Goal: Find specific page/section: Find specific page/section

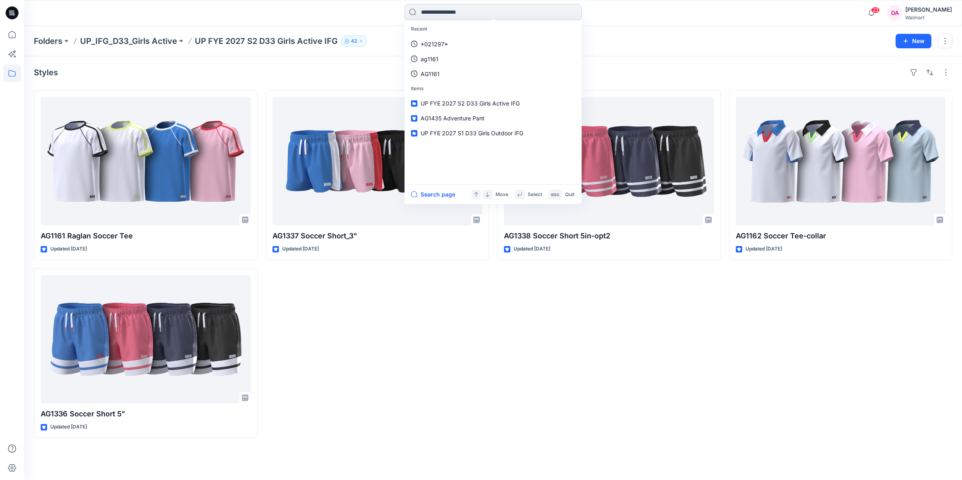
click at [448, 11] on input at bounding box center [493, 12] width 177 height 16
type input "******"
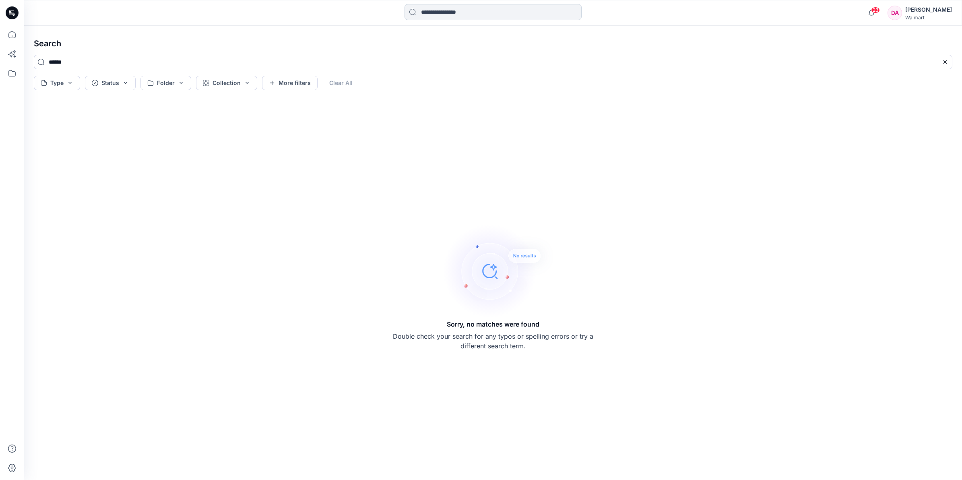
click at [493, 9] on input at bounding box center [493, 12] width 177 height 16
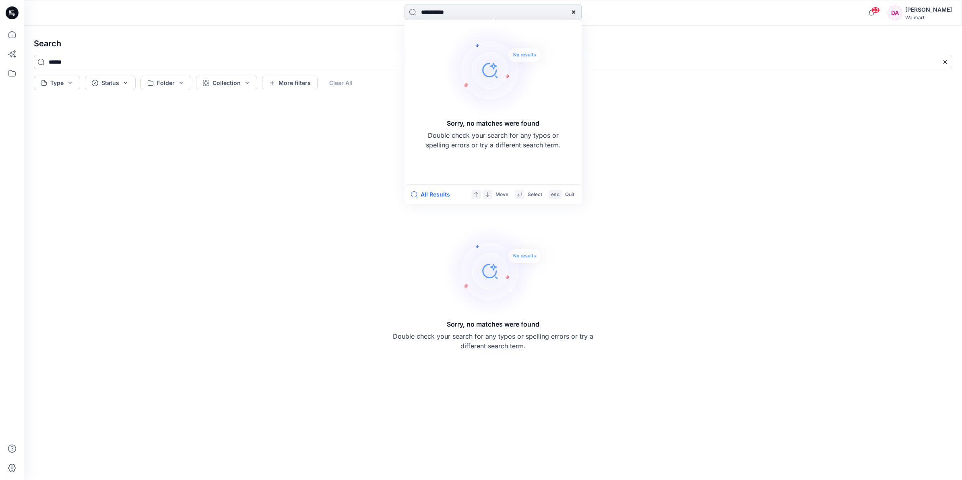
type input "**********"
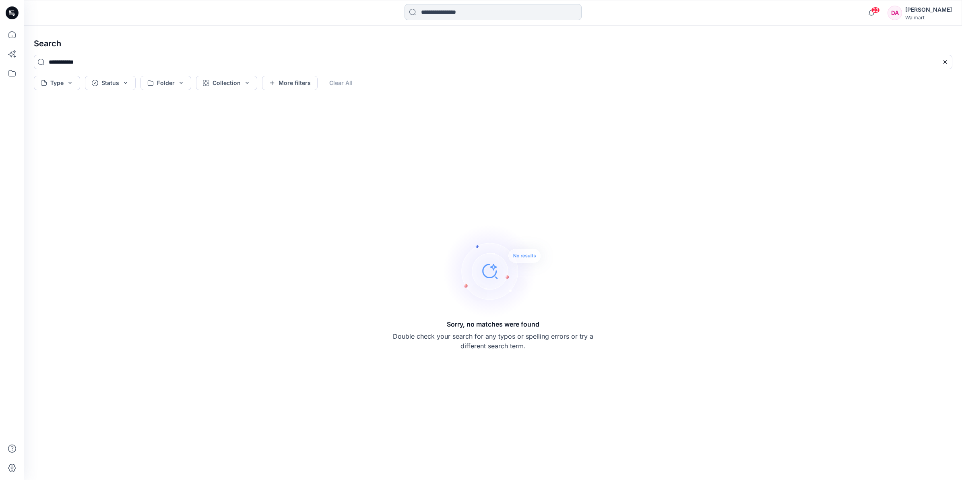
click at [493, 9] on input at bounding box center [493, 12] width 177 height 16
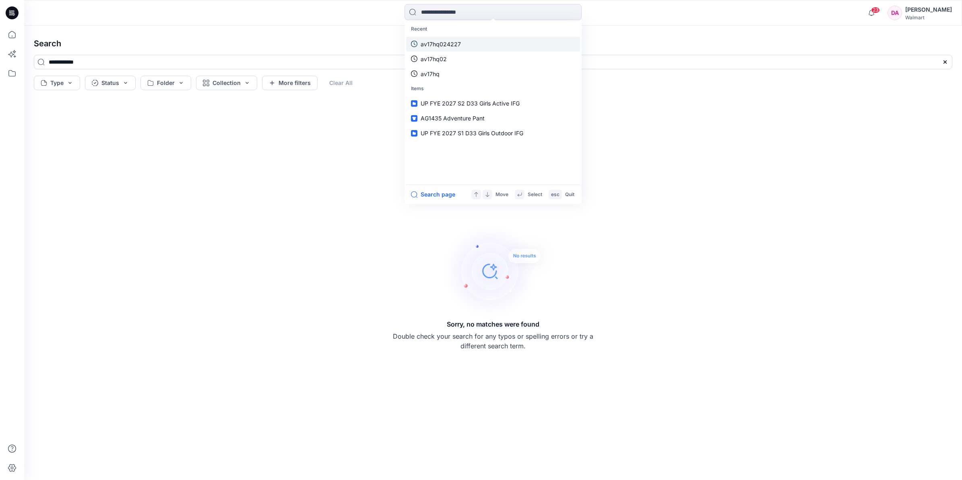
click at [462, 43] on link "av17hq024227" at bounding box center [493, 44] width 174 height 15
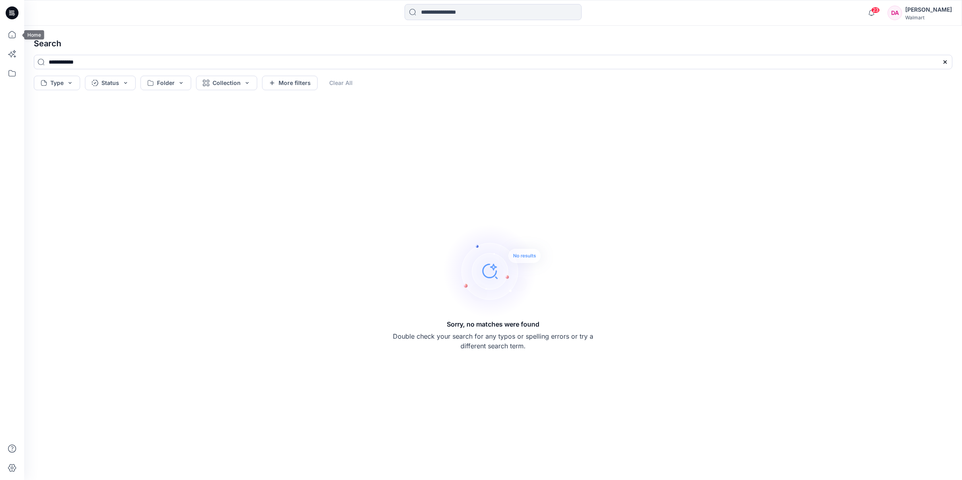
click at [13, 12] on icon at bounding box center [12, 12] width 13 height 13
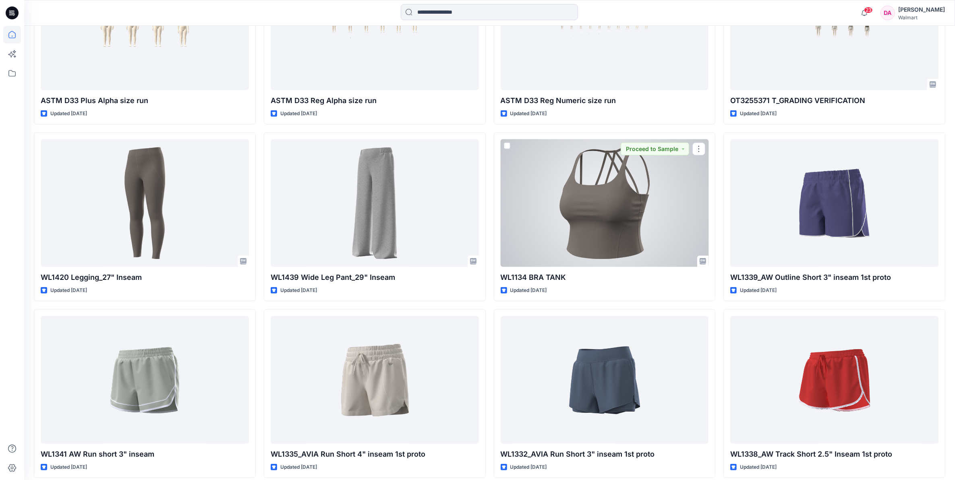
scroll to position [4614, 0]
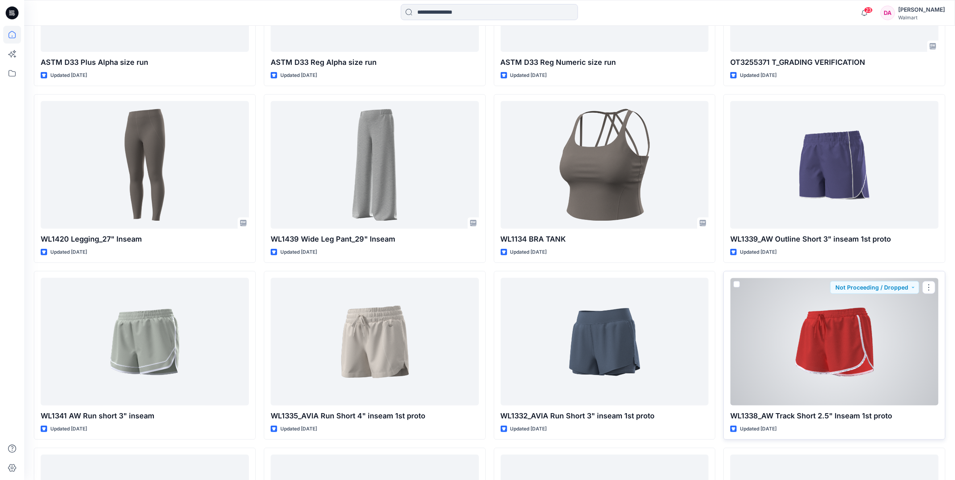
click at [795, 331] on div at bounding box center [834, 342] width 208 height 128
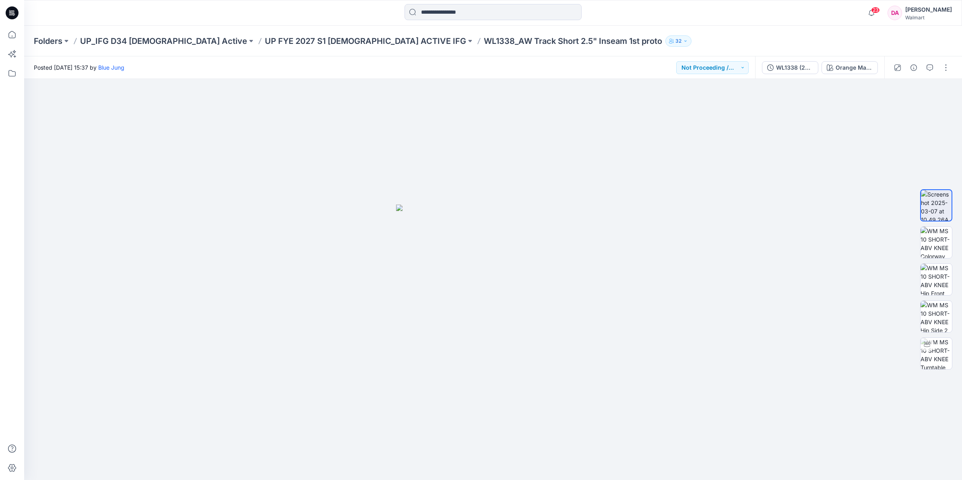
click at [300, 34] on div "Folders UP_IFG D34 [DEMOGRAPHIC_DATA] Active UP FYE 2027 S1 [DEMOGRAPHIC_DATA] …" at bounding box center [493, 41] width 938 height 31
click at [321, 41] on p "UP FYE 2027 S1 [DEMOGRAPHIC_DATA] ACTIVE IFG" at bounding box center [365, 40] width 201 height 11
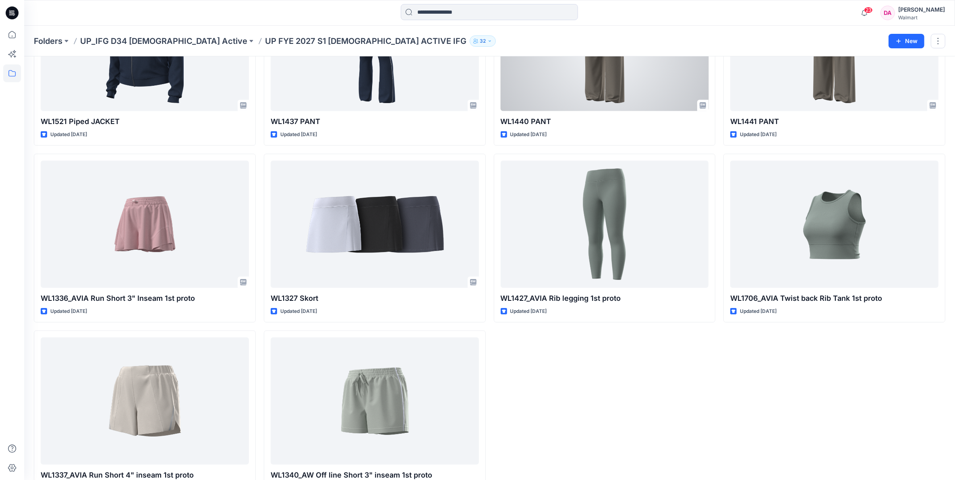
scroll to position [1027, 0]
